Goal: Information Seeking & Learning: Learn about a topic

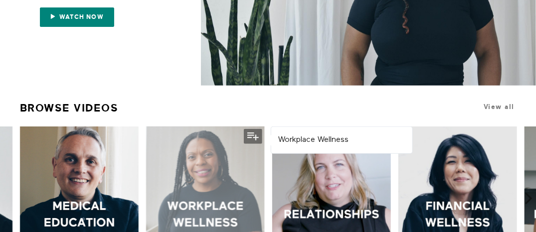
scroll to position [48, 0]
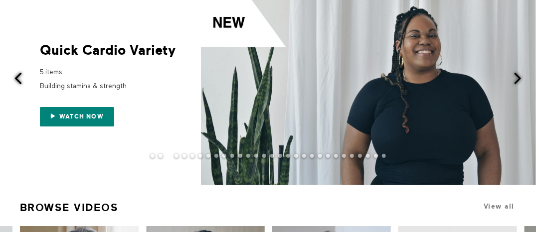
click at [19, 78] on span at bounding box center [18, 78] width 12 height 12
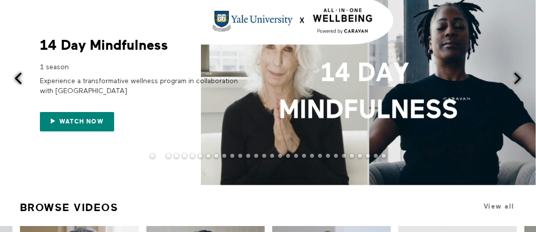
click at [19, 79] on span at bounding box center [18, 78] width 12 height 12
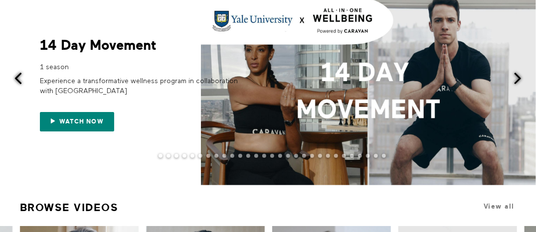
click at [19, 79] on span at bounding box center [18, 78] width 12 height 12
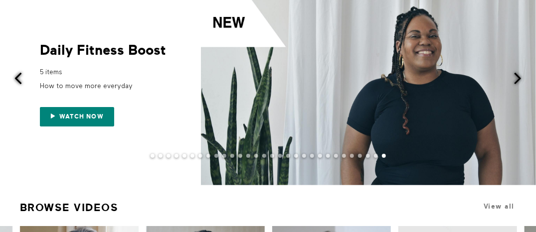
click at [19, 79] on span at bounding box center [18, 78] width 12 height 12
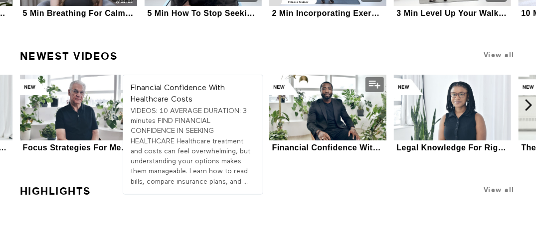
scroll to position [1337, 0]
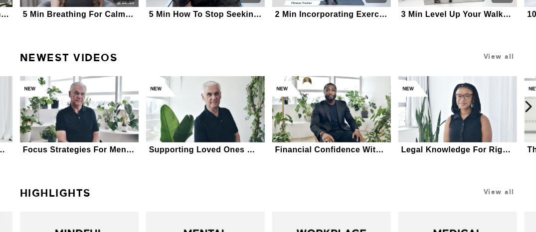
drag, startPoint x: 138, startPoint y: 186, endPoint x: 215, endPoint y: 188, distance: 76.2
click at [215, 188] on h1 "Highlights" at bounding box center [203, 193] width 375 height 21
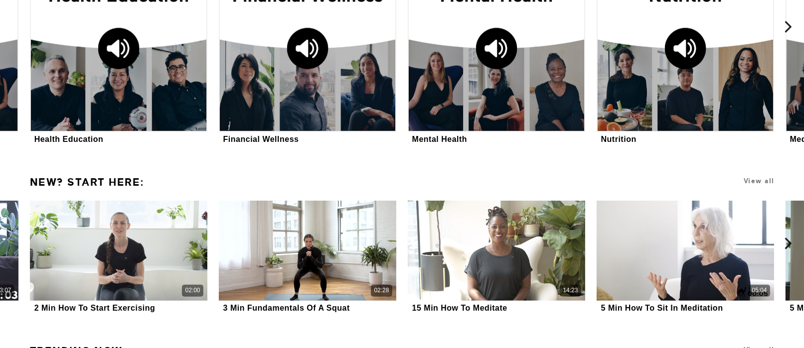
scroll to position [1631, 0]
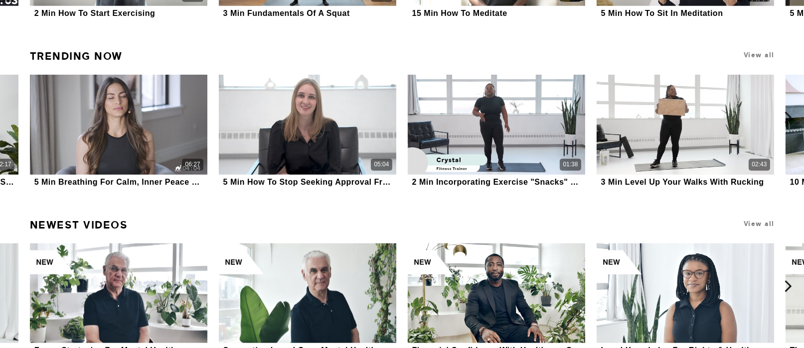
drag, startPoint x: 193, startPoint y: 221, endPoint x: 399, endPoint y: 240, distance: 206.6
click at [399, 232] on div "Newest Videos View all" at bounding box center [405, 229] width 750 height 29
drag, startPoint x: 280, startPoint y: 221, endPoint x: 301, endPoint y: 227, distance: 21.4
click at [301, 227] on h1 "Newest Videos" at bounding box center [307, 225] width 562 height 21
click at [16, 117] on icon at bounding box center [15, 118] width 12 height 12
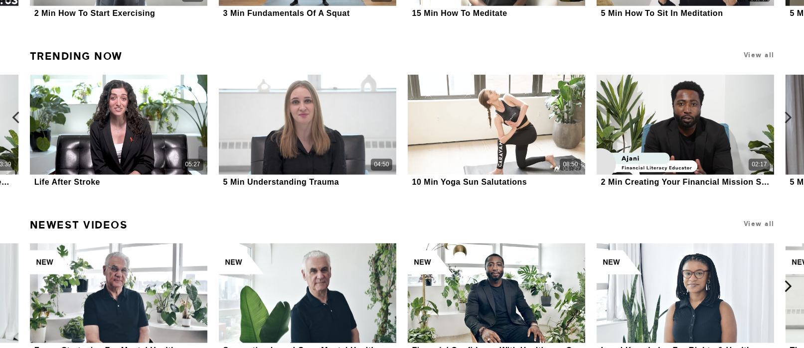
click at [16, 117] on icon at bounding box center [15, 118] width 12 height 12
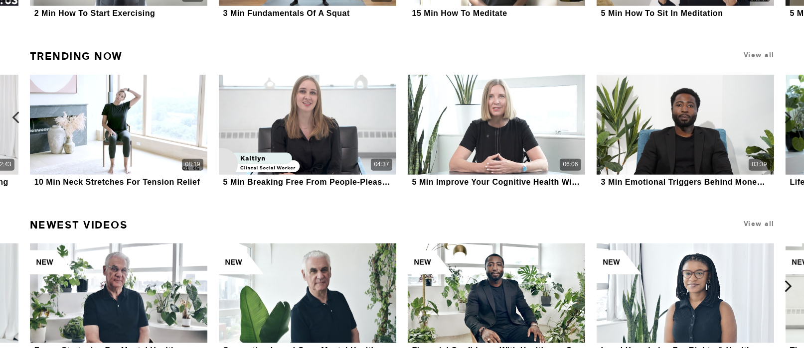
click at [16, 117] on icon at bounding box center [15, 118] width 12 height 12
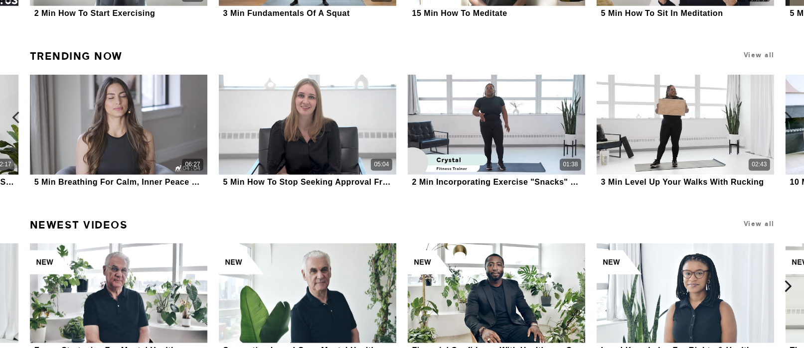
click at [16, 117] on icon at bounding box center [15, 118] width 12 height 12
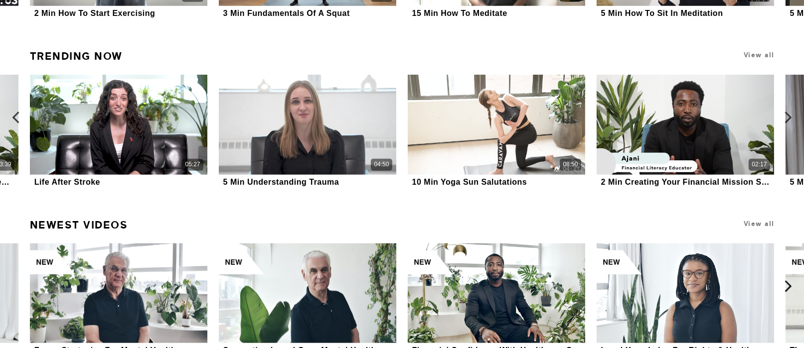
click at [16, 117] on icon at bounding box center [15, 118] width 12 height 12
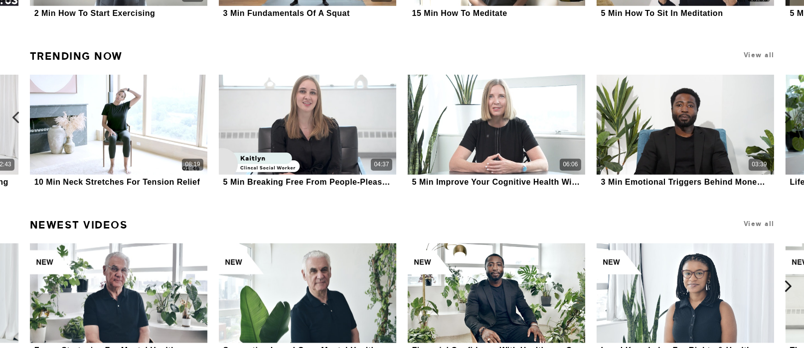
click at [16, 117] on icon at bounding box center [15, 118] width 12 height 12
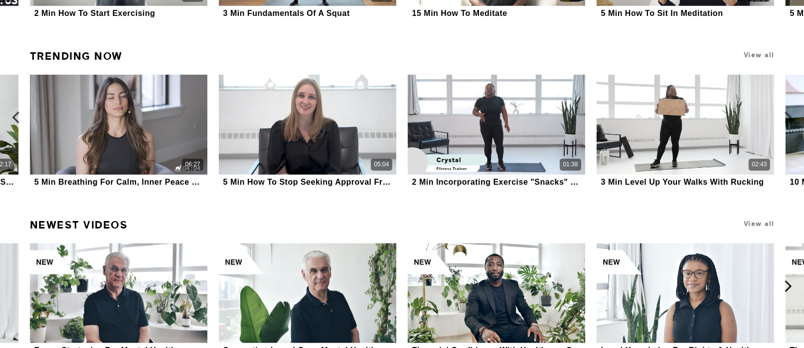
click at [16, 117] on icon at bounding box center [15, 118] width 12 height 12
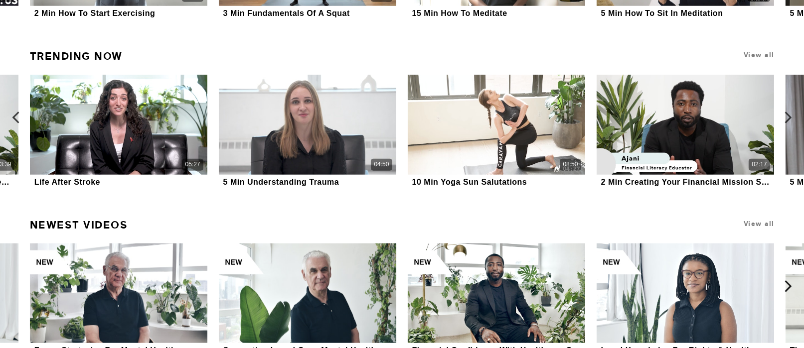
click at [17, 118] on icon at bounding box center [15, 118] width 12 height 12
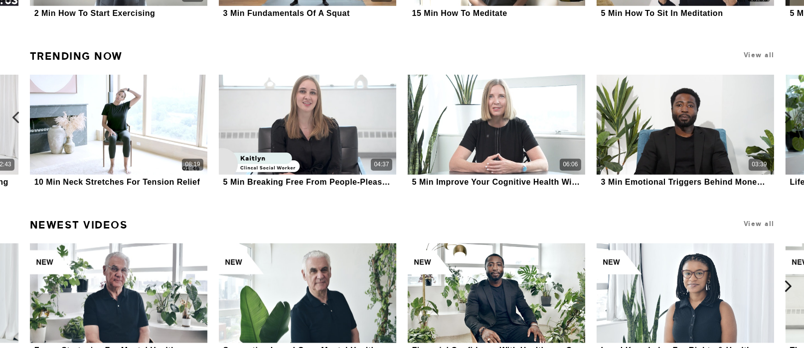
click at [17, 118] on icon at bounding box center [15, 118] width 12 height 12
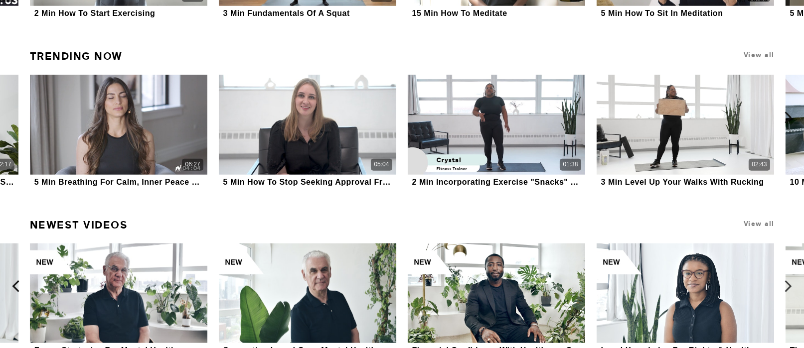
click at [16, 232] on icon at bounding box center [15, 286] width 12 height 12
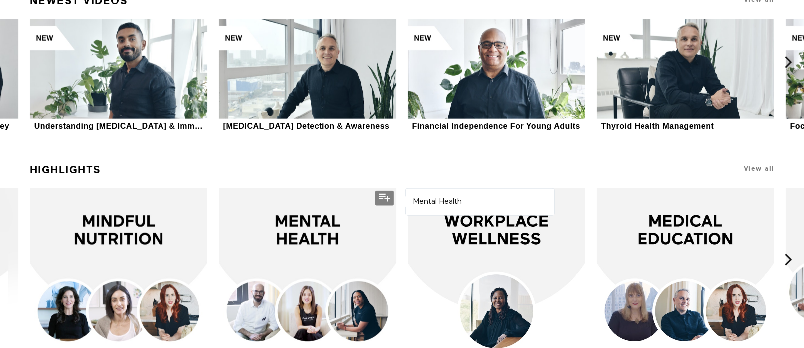
scroll to position [1930, 0]
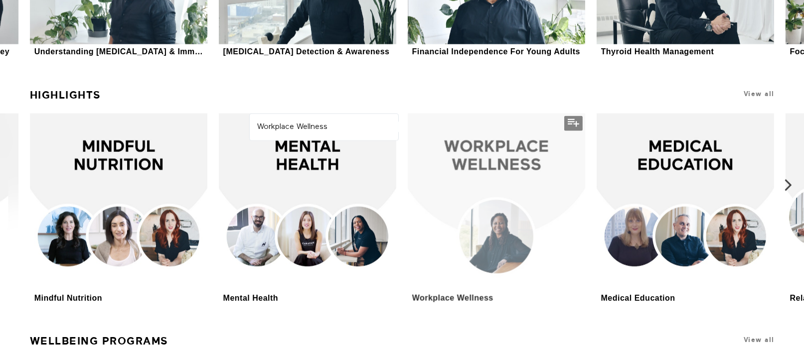
click at [467, 161] on div at bounding box center [495, 202] width 177 height 177
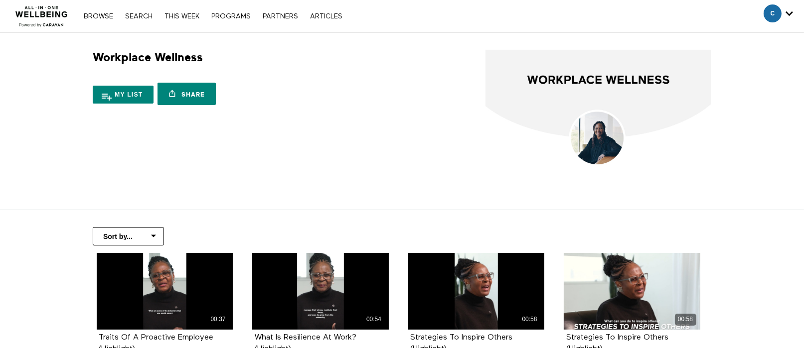
click at [153, 238] on select "Sort by... Alphabetical Release date" at bounding box center [128, 236] width 71 height 18
select select "https://app.allinonewellbeing.com/workplace-wellness-2?sort=release_date"
click at [93, 227] on select "Sort by... Alphabetical Release date" at bounding box center [128, 236] width 71 height 18
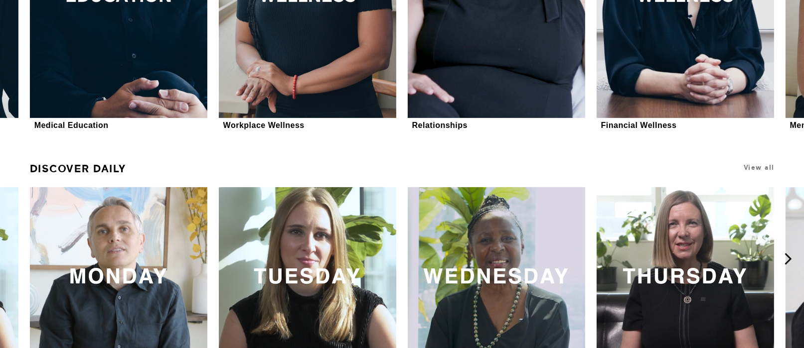
scroll to position [448, 0]
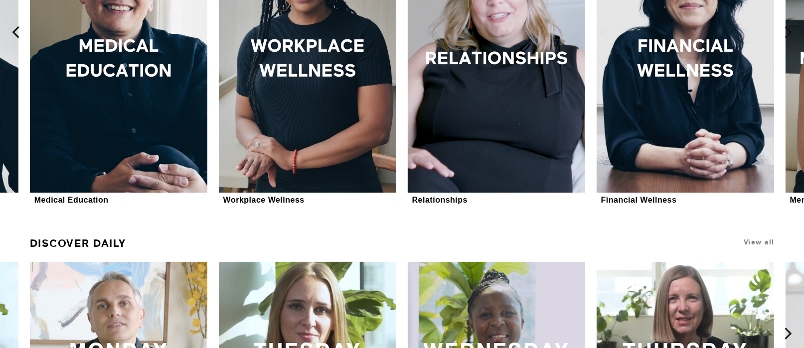
click at [16, 34] on icon at bounding box center [15, 32] width 12 height 12
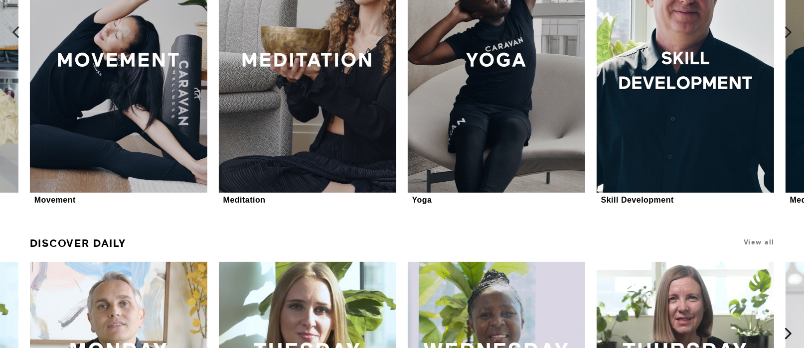
click at [14, 33] on icon at bounding box center [15, 32] width 12 height 12
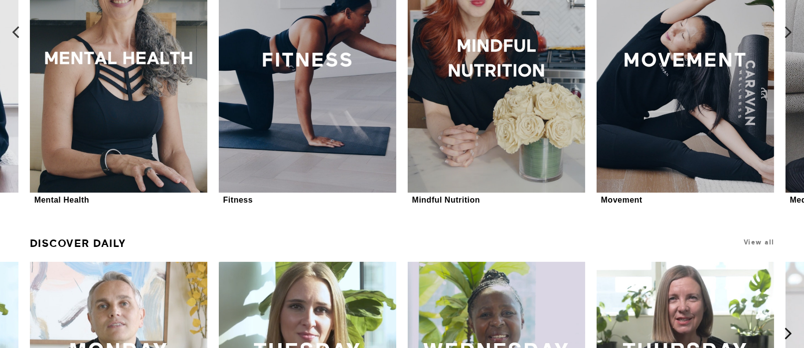
click at [14, 33] on icon at bounding box center [15, 32] width 12 height 12
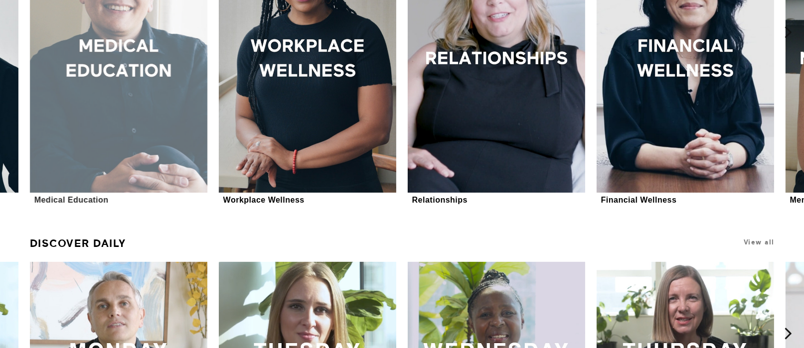
click at [134, 49] on div at bounding box center [118, 60] width 177 height 266
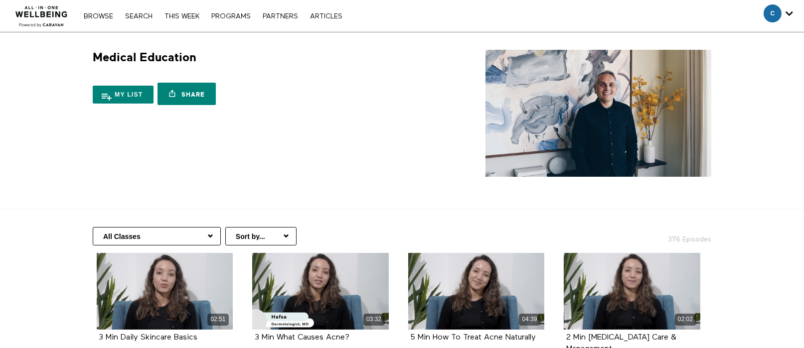
click at [209, 236] on select "All Classes Hair Health Arabic (العربية) Health Information Women's Health Copi…" at bounding box center [157, 236] width 128 height 18
select select "[URL][DOMAIN_NAME]"
click at [93, 227] on select "All Classes Hair Health Arabic (العربية) Health Information Women's Health Copi…" at bounding box center [157, 236] width 128 height 18
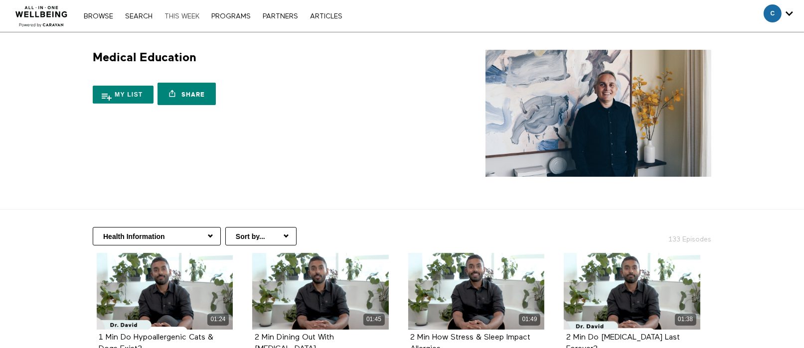
click at [183, 13] on link "THIS WEEK" at bounding box center [181, 16] width 45 height 7
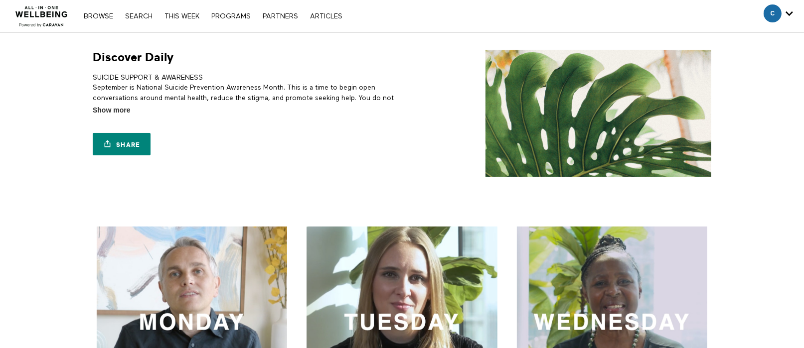
click at [140, 17] on link "Search" at bounding box center [138, 16] width 37 height 7
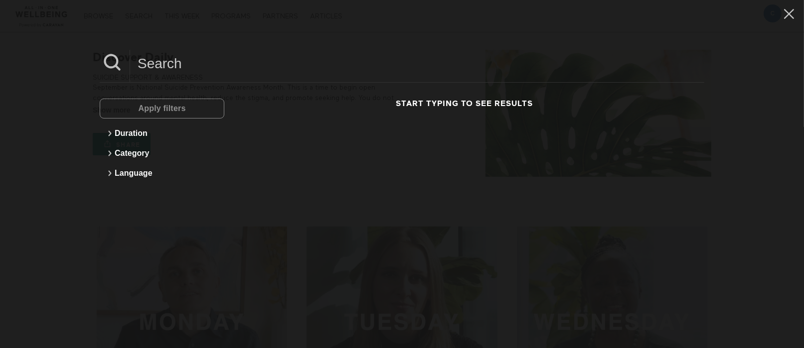
click at [163, 70] on input at bounding box center [417, 63] width 574 height 27
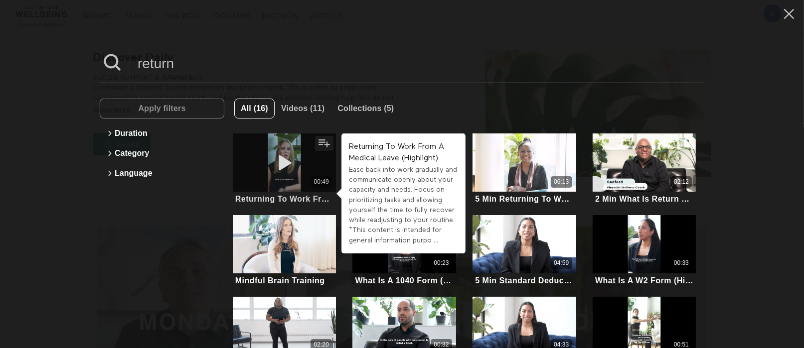
type input "return"
click at [309, 169] on div "00:49" at bounding box center [285, 163] width 104 height 58
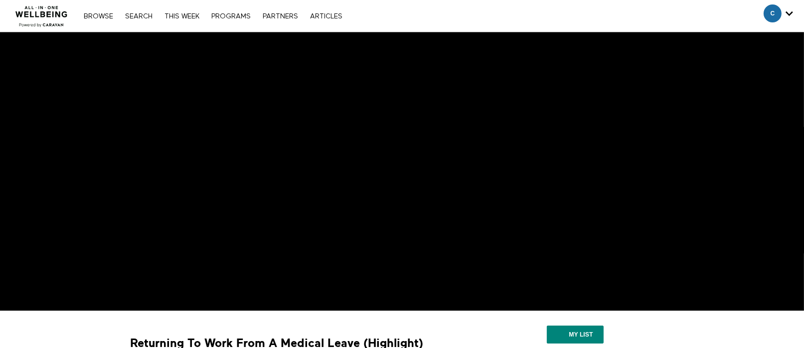
scroll to position [223, 0]
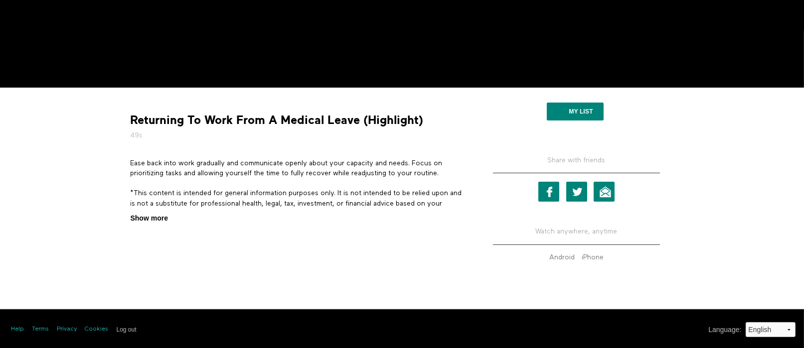
click at [157, 215] on span "Show more" at bounding box center [149, 218] width 37 height 10
click at [0, 0] on input "Show more Show less" at bounding box center [0, 0] width 0 height 0
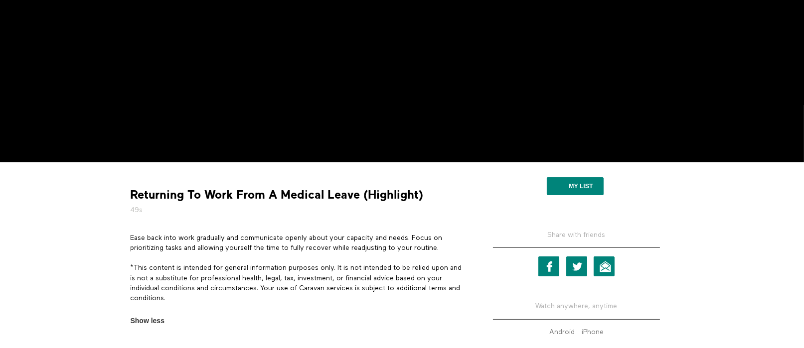
scroll to position [0, 0]
